Goal: Entertainment & Leisure: Consume media (video, audio)

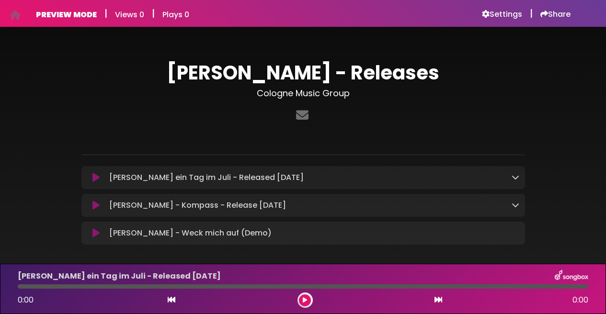
click at [99, 235] on icon at bounding box center [95, 233] width 7 height 10
click at [96, 235] on icon at bounding box center [95, 233] width 7 height 10
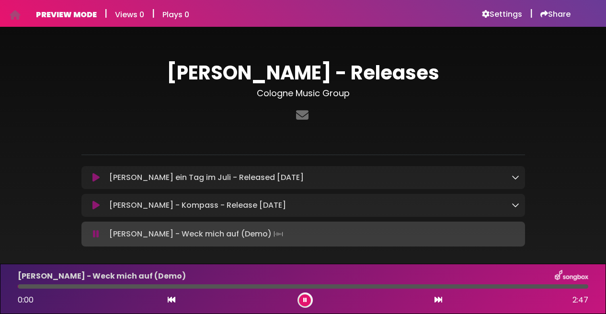
click at [99, 237] on button at bounding box center [96, 234] width 18 height 10
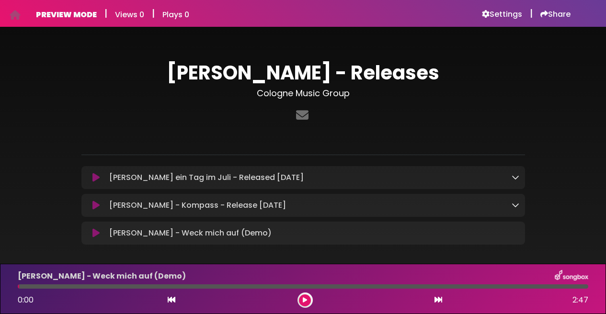
click at [99, 237] on icon at bounding box center [95, 233] width 7 height 10
click at [97, 236] on icon at bounding box center [95, 233] width 7 height 10
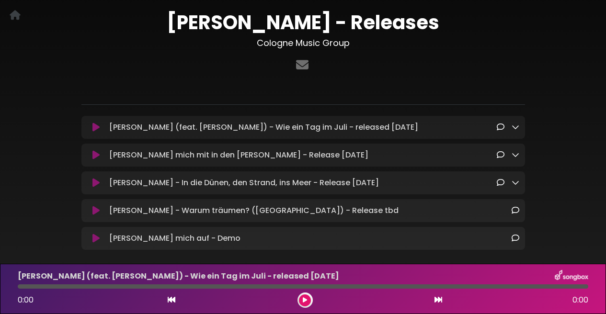
scroll to position [54, 0]
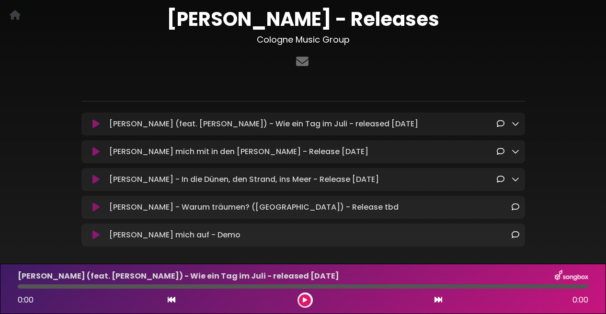
click at [93, 150] on icon at bounding box center [95, 152] width 7 height 10
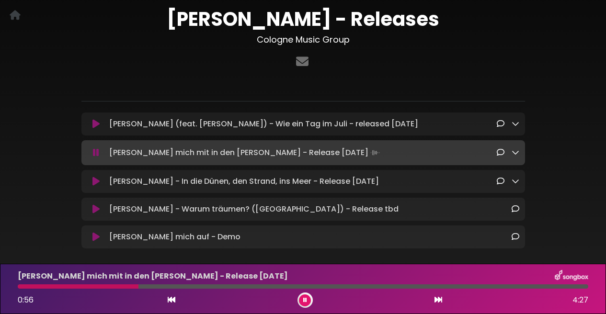
click at [98, 240] on icon at bounding box center [95, 237] width 7 height 10
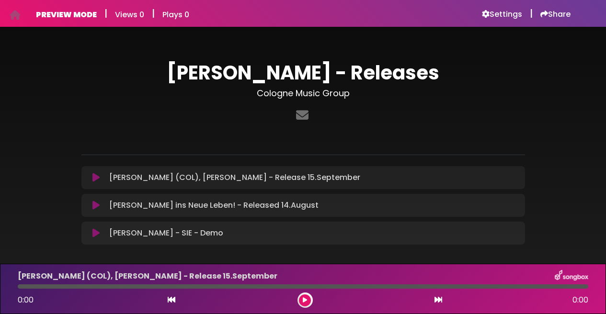
click at [99, 177] on icon at bounding box center [95, 178] width 7 height 10
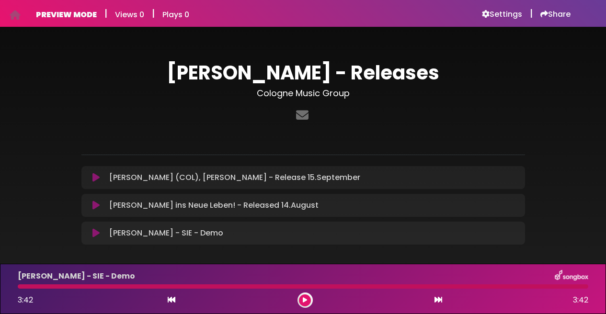
click at [96, 235] on icon at bounding box center [95, 233] width 7 height 10
click at [99, 228] on icon at bounding box center [95, 233] width 7 height 10
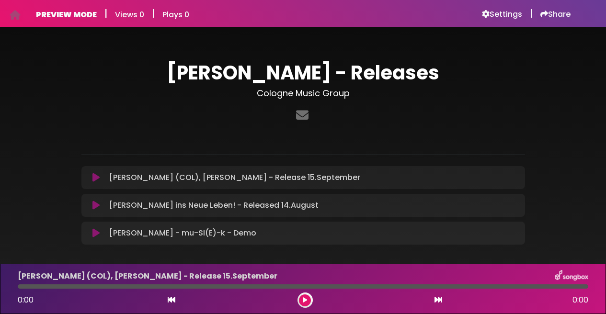
click at [100, 233] on button at bounding box center [96, 233] width 18 height 10
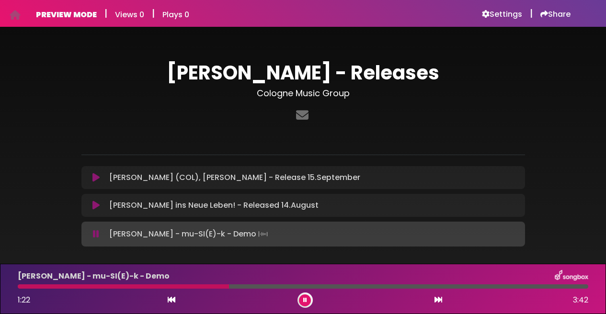
click at [87, 229] on button at bounding box center [96, 234] width 18 height 10
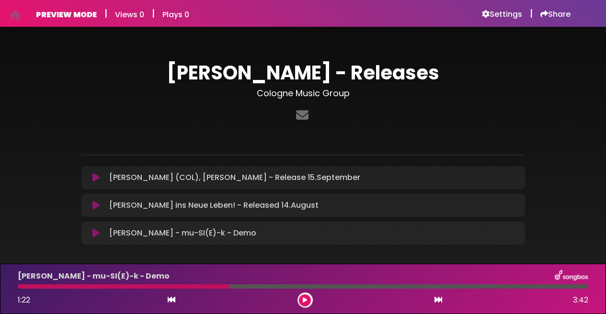
click at [87, 228] on button at bounding box center [96, 233] width 18 height 10
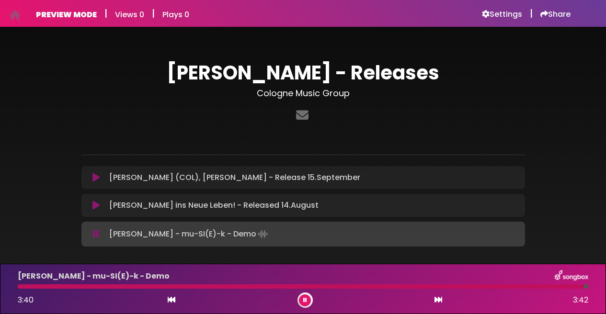
click at [87, 229] on button at bounding box center [96, 234] width 18 height 10
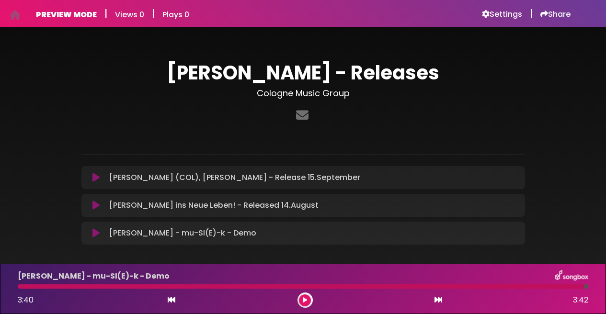
click at [87, 228] on button at bounding box center [96, 233] width 18 height 10
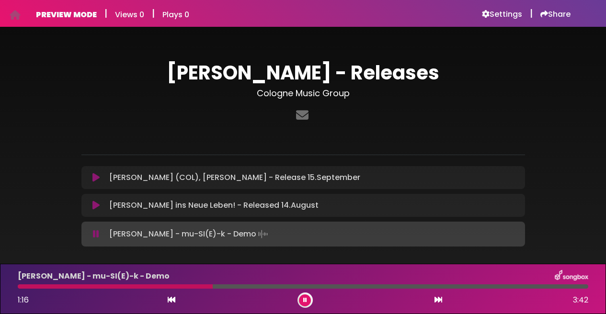
click at [87, 229] on button at bounding box center [96, 234] width 18 height 10
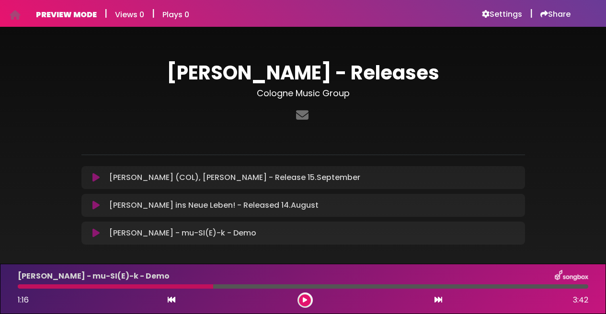
click at [301, 294] on div at bounding box center [304, 299] width 15 height 15
click at [302, 296] on button at bounding box center [305, 300] width 12 height 12
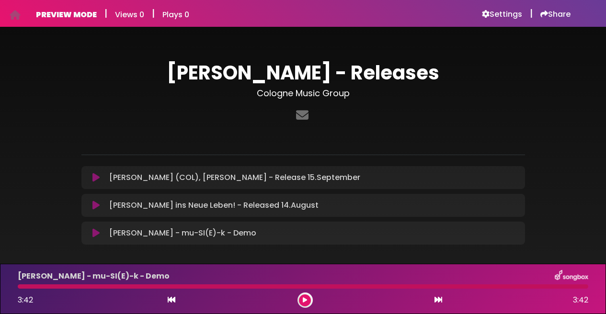
click at [100, 177] on button at bounding box center [96, 178] width 18 height 10
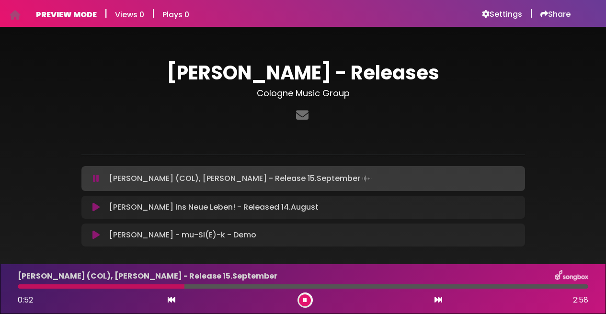
click at [230, 129] on div at bounding box center [303, 134] width 455 height 19
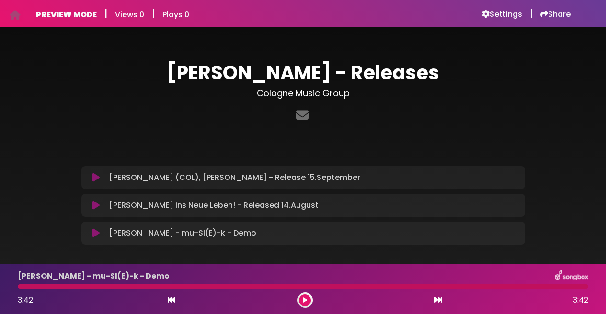
click at [99, 231] on icon at bounding box center [95, 233] width 7 height 10
click at [97, 233] on icon at bounding box center [95, 233] width 7 height 10
click at [95, 234] on icon at bounding box center [95, 233] width 7 height 10
click at [97, 235] on icon at bounding box center [95, 233] width 7 height 10
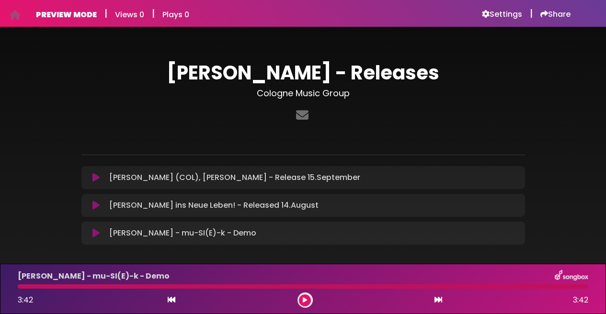
click at [94, 236] on icon at bounding box center [95, 233] width 7 height 10
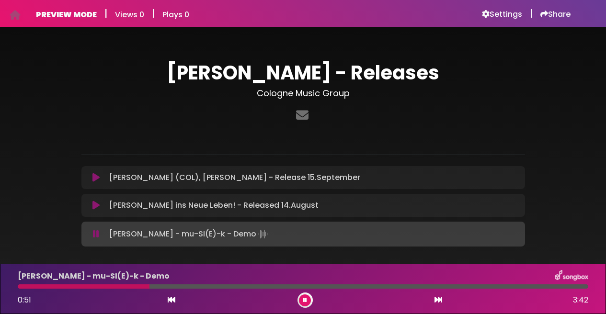
click at [98, 234] on icon at bounding box center [96, 234] width 6 height 10
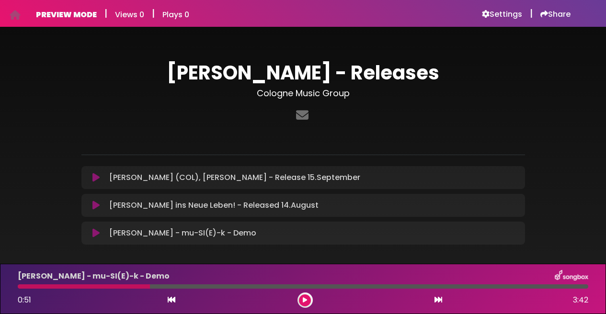
click at [99, 182] on div "[PERSON_NAME] (COL), [PERSON_NAME] - Release 15.September Loading Track..." at bounding box center [303, 177] width 432 height 11
click at [94, 182] on div "[PERSON_NAME] (COL), [PERSON_NAME] - Release 15.September Loading Track..." at bounding box center [303, 177] width 432 height 11
click at [98, 175] on icon at bounding box center [95, 178] width 7 height 10
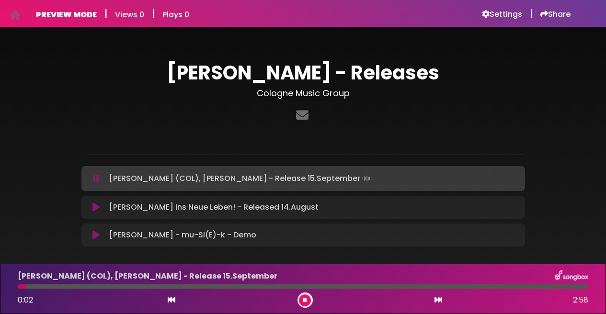
click at [97, 181] on icon at bounding box center [96, 179] width 6 height 10
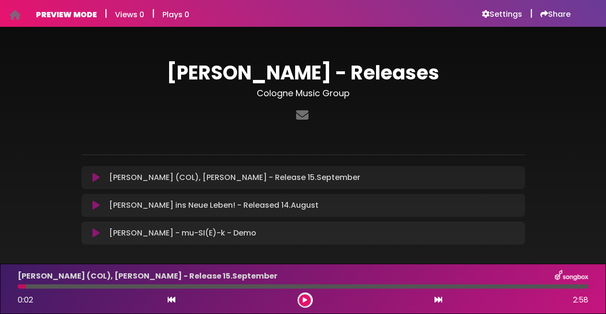
click at [17, 15] on icon at bounding box center [15, 15] width 11 height 0
